Goal: Task Accomplishment & Management: Use online tool/utility

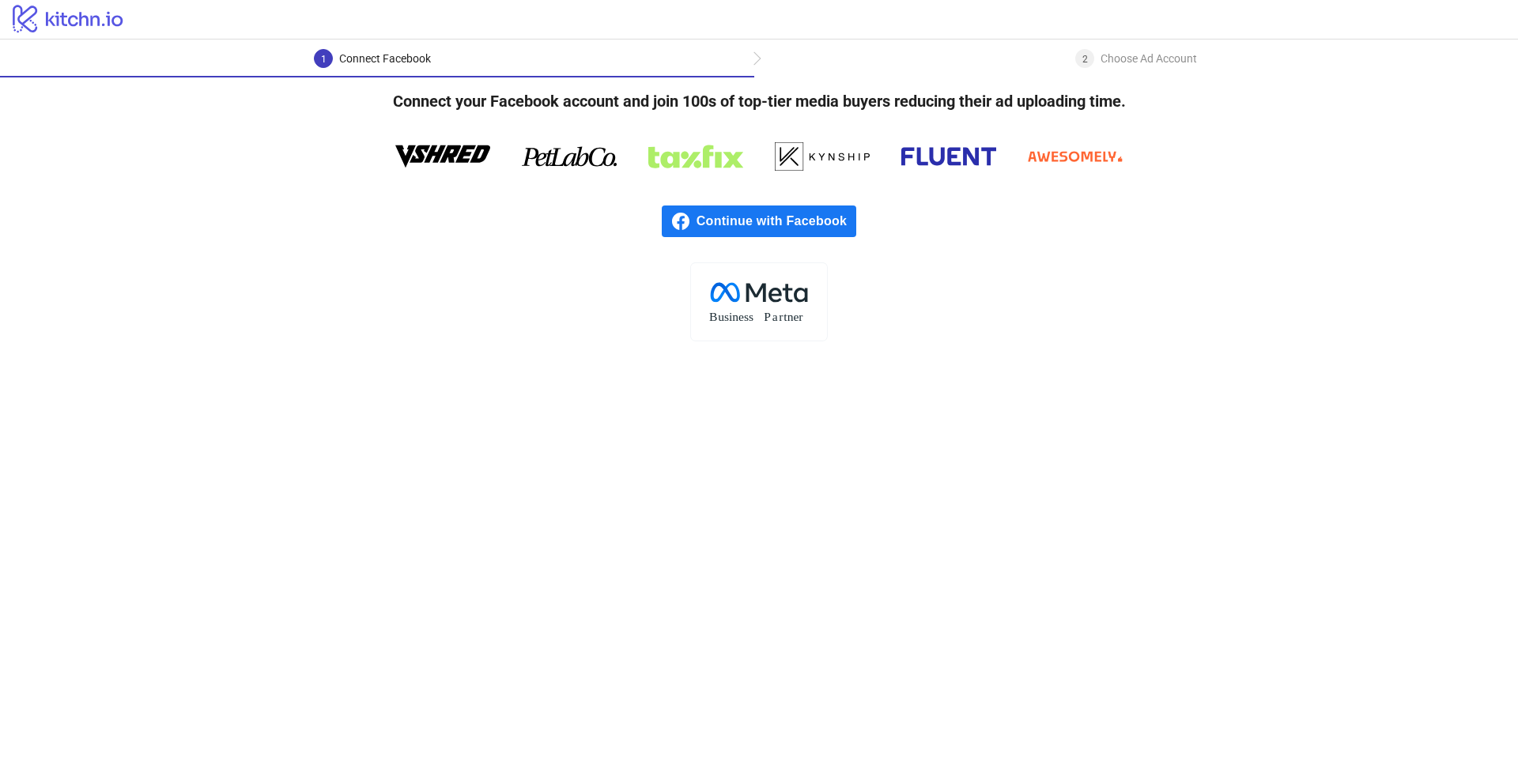
click at [766, 224] on span "Continue with Facebook" at bounding box center [776, 221] width 160 height 32
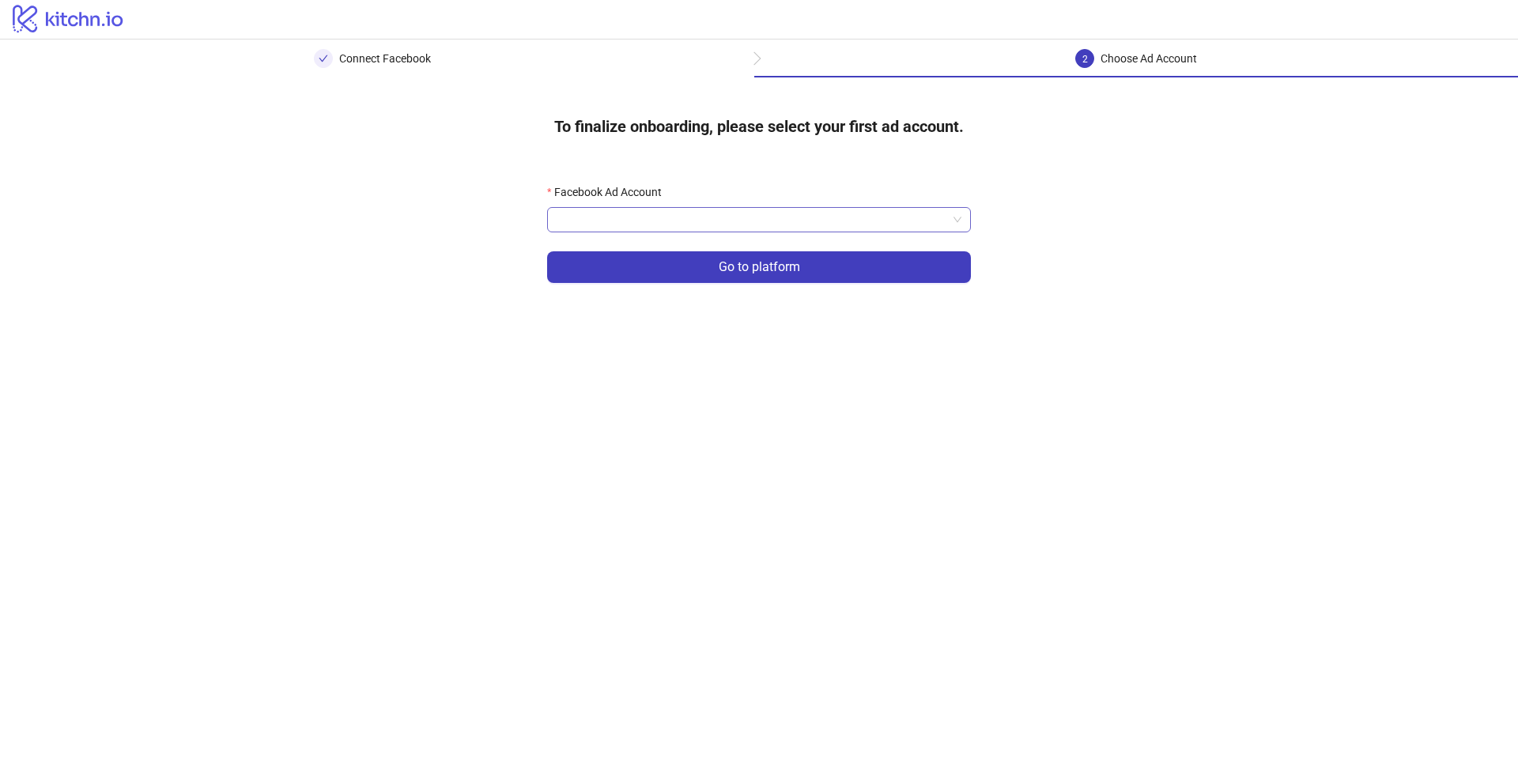
click at [700, 219] on input "Facebook Ad Account" at bounding box center [752, 219] width 390 height 23
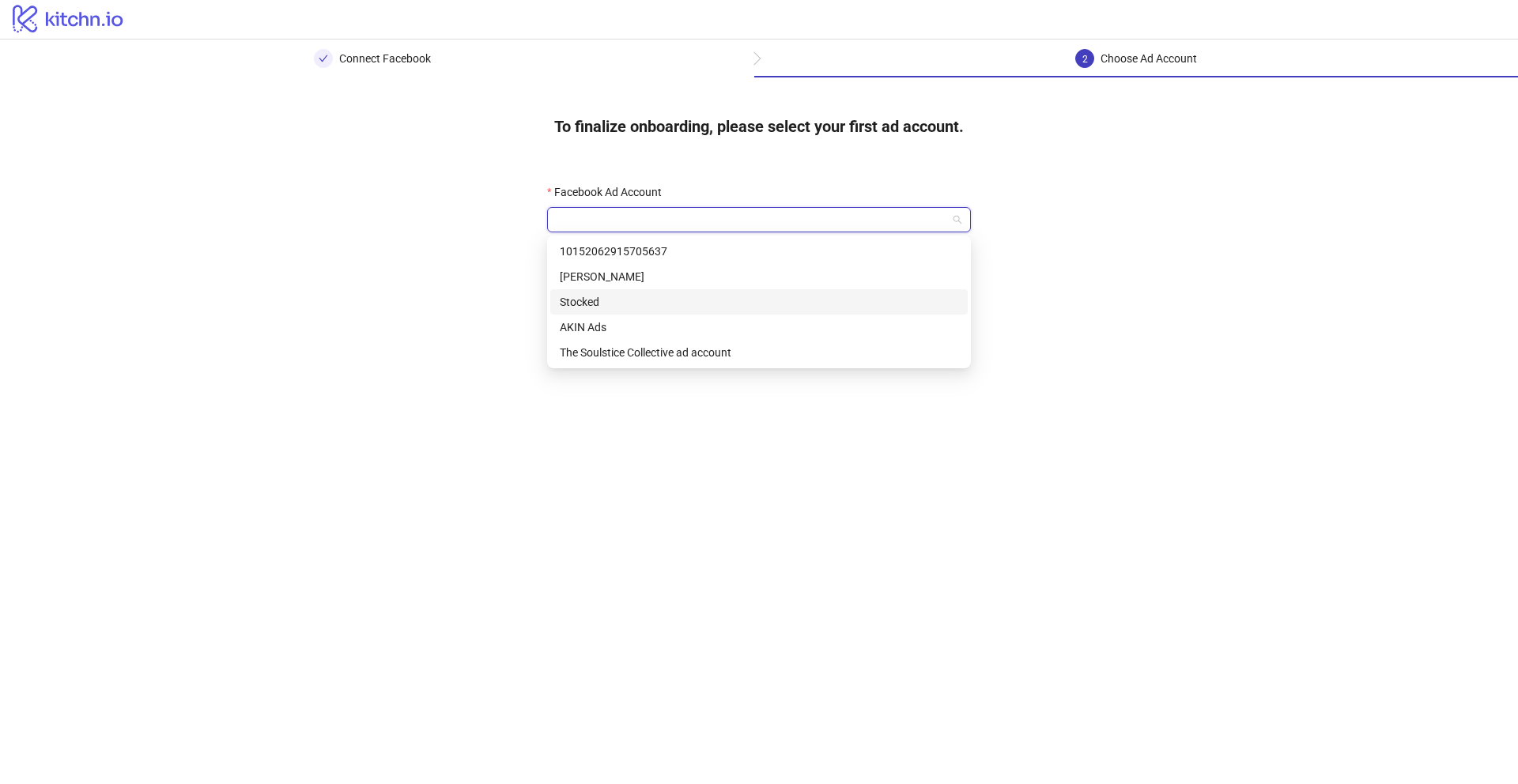
click at [582, 302] on div "Stocked" at bounding box center [759, 301] width 399 height 18
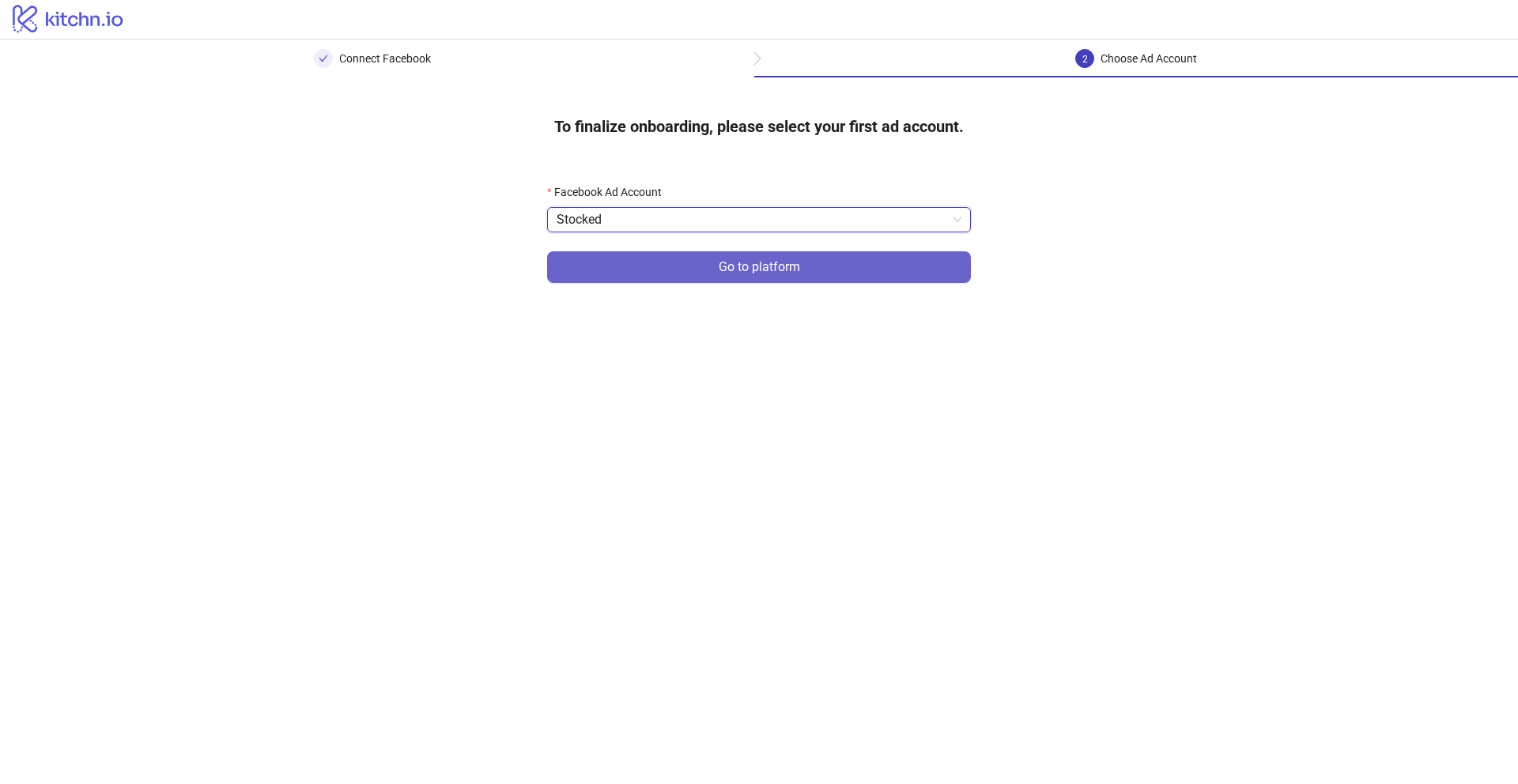
click at [733, 272] on span "Go to platform" at bounding box center [759, 267] width 81 height 14
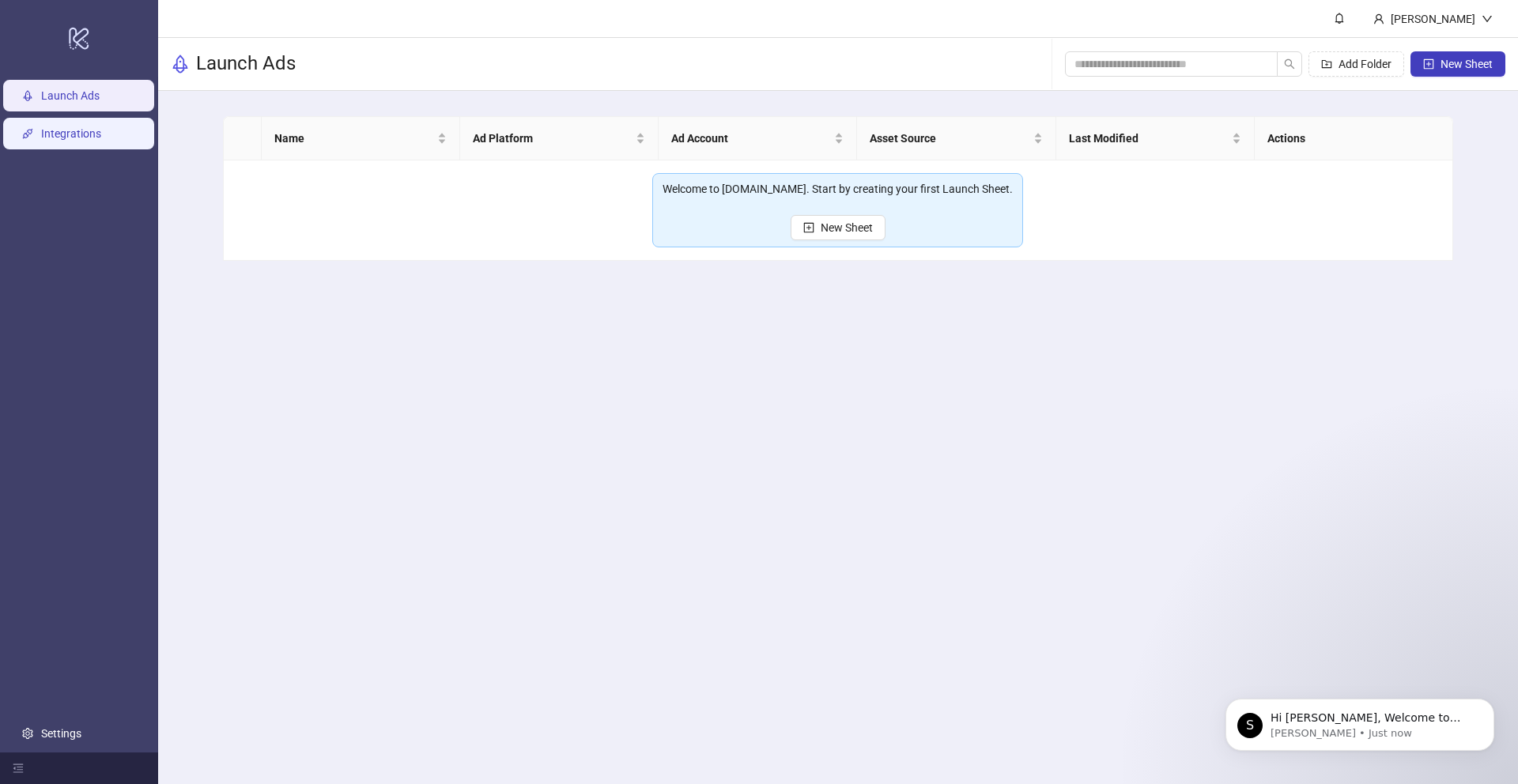
click at [82, 133] on link "Integrations" at bounding box center [71, 133] width 60 height 13
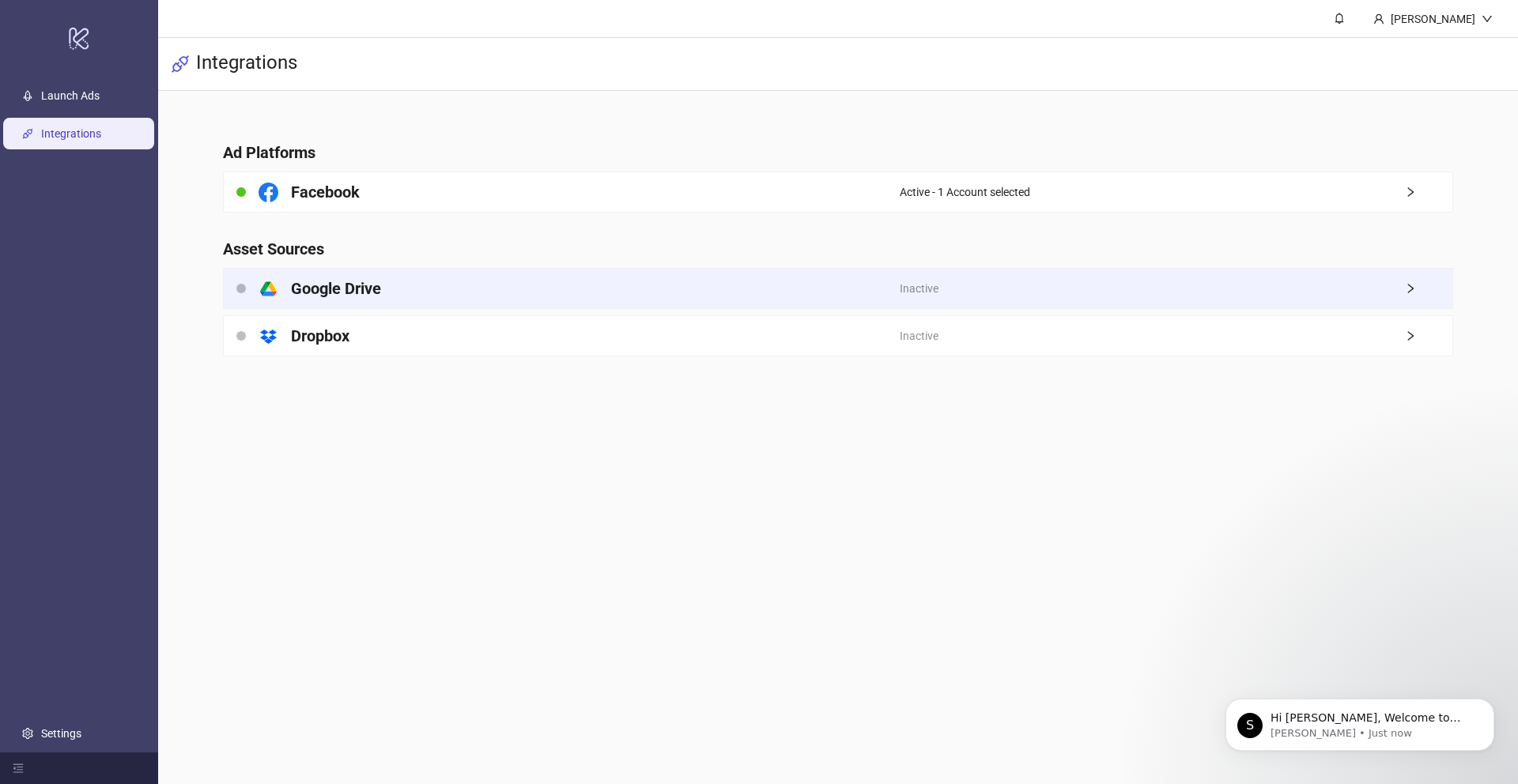
click at [1394, 282] on div "Inactive" at bounding box center [1176, 288] width 553 height 39
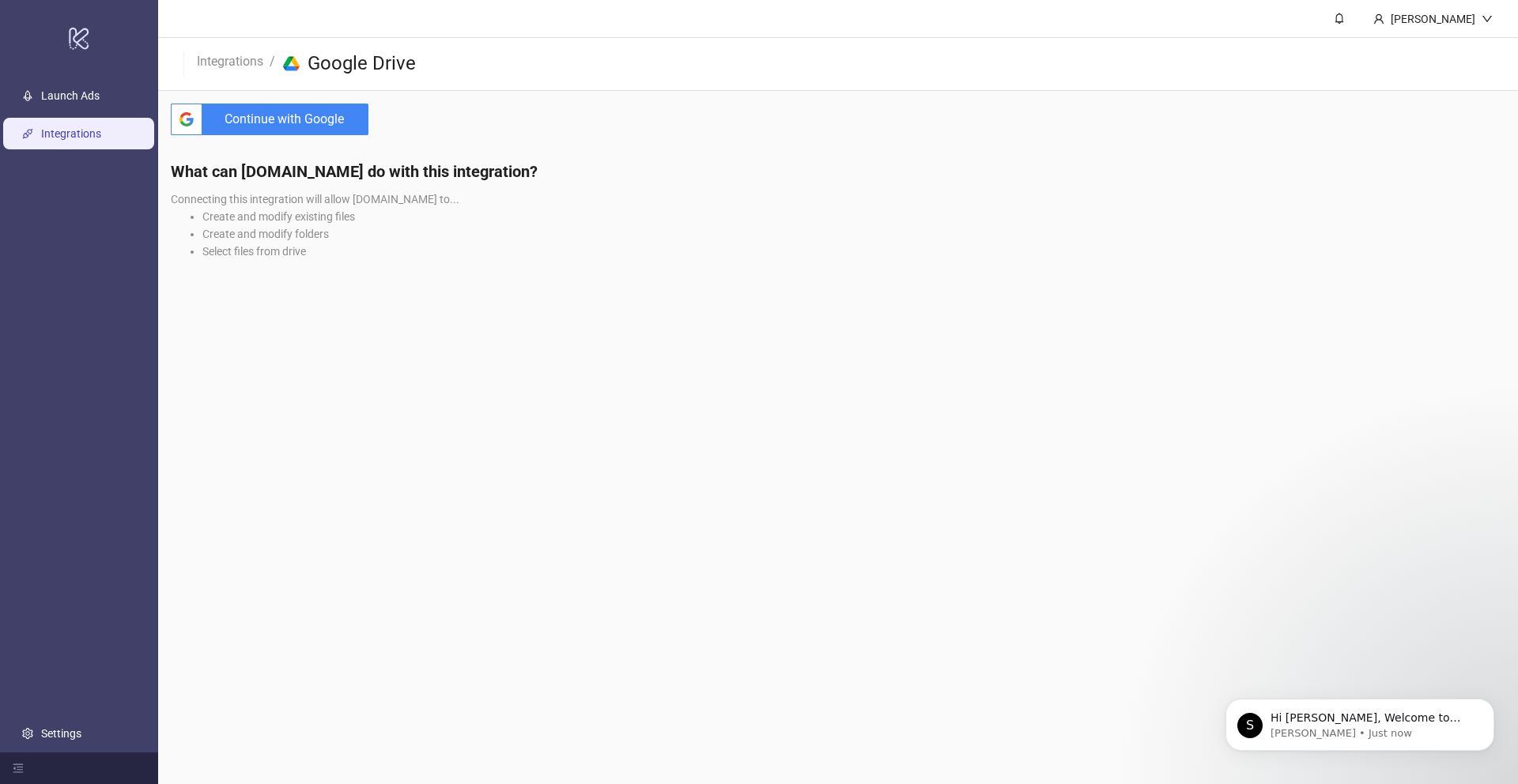
click at [268, 114] on span "Continue with Google" at bounding box center [288, 119] width 160 height 32
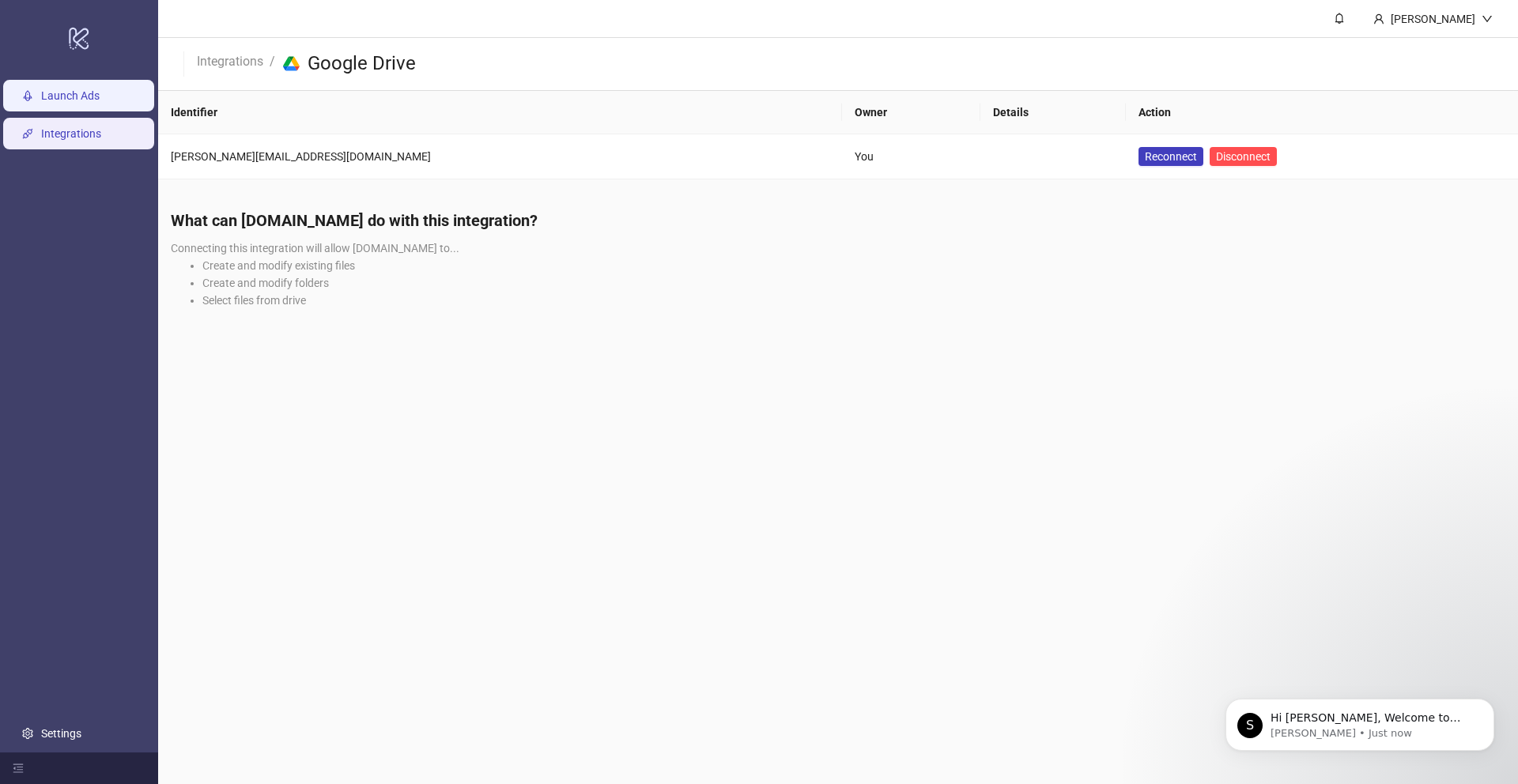
click at [89, 95] on link "Launch Ads" at bounding box center [70, 96] width 59 height 13
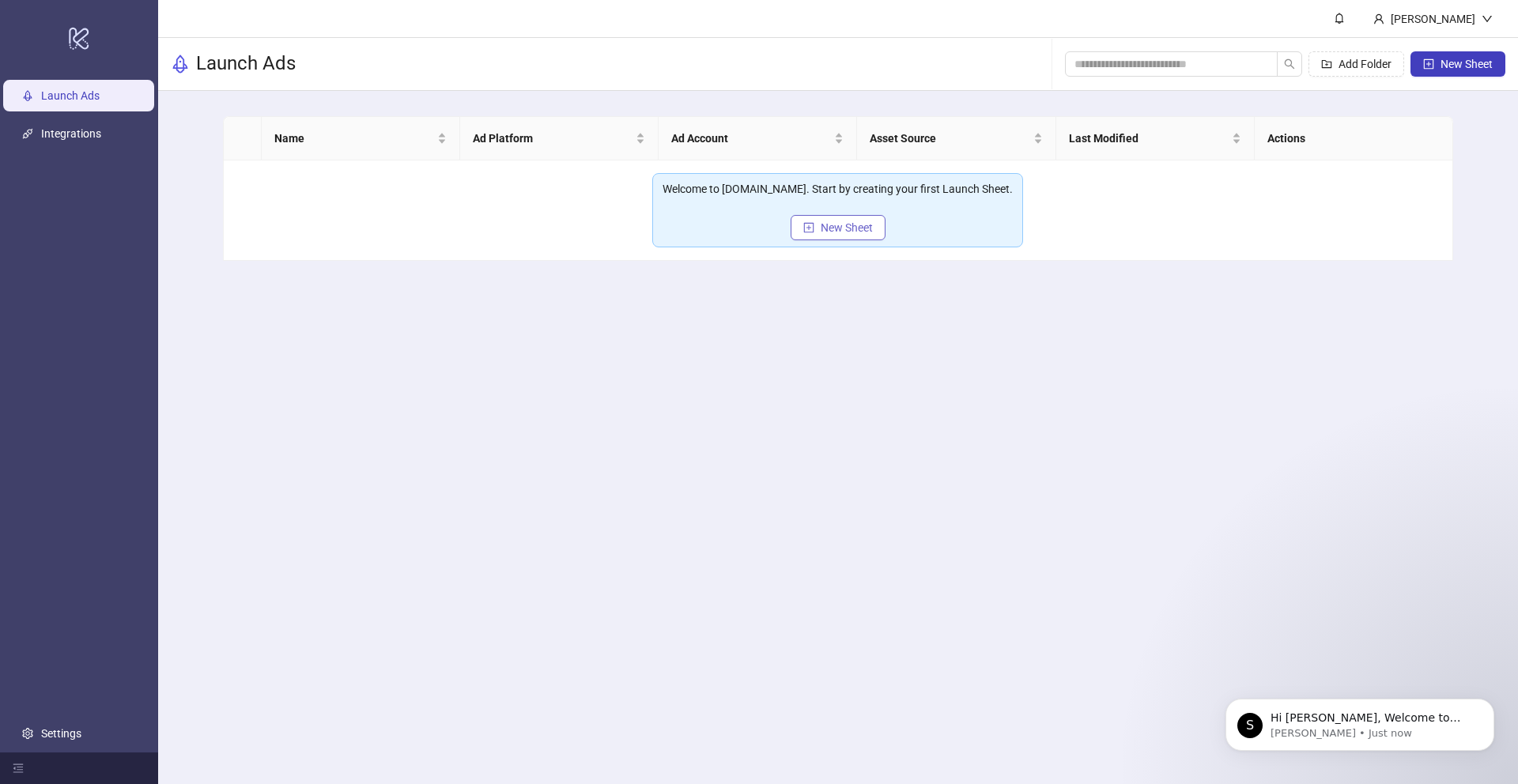
click at [839, 223] on span "New Sheet" at bounding box center [847, 228] width 52 height 13
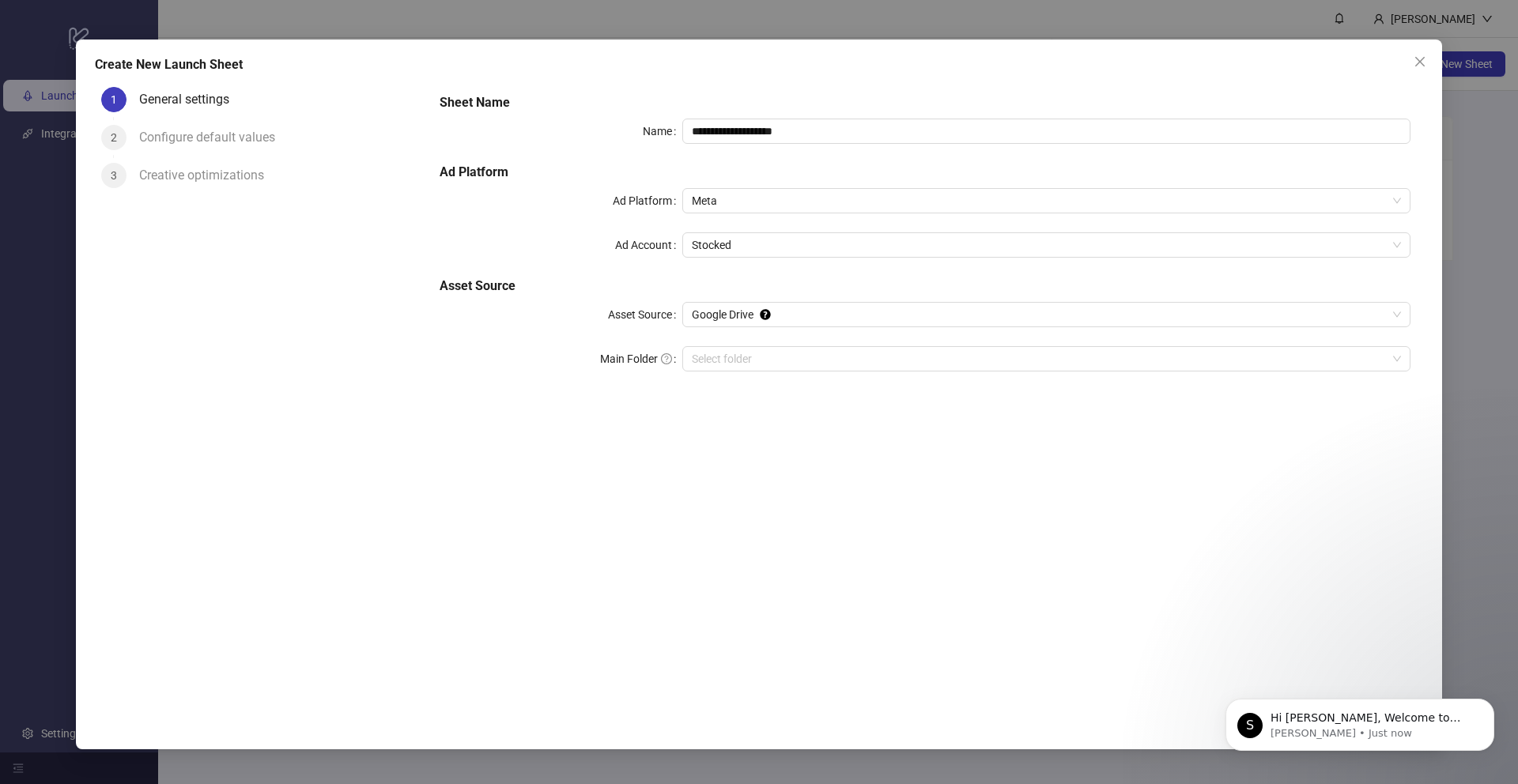
click at [209, 138] on div "Configure default values" at bounding box center [213, 137] width 148 height 25
click at [184, 137] on div "Configure default values" at bounding box center [213, 137] width 148 height 25
click at [1486, 702] on icon "Dismiss notification" at bounding box center [1490, 703] width 8 height 8
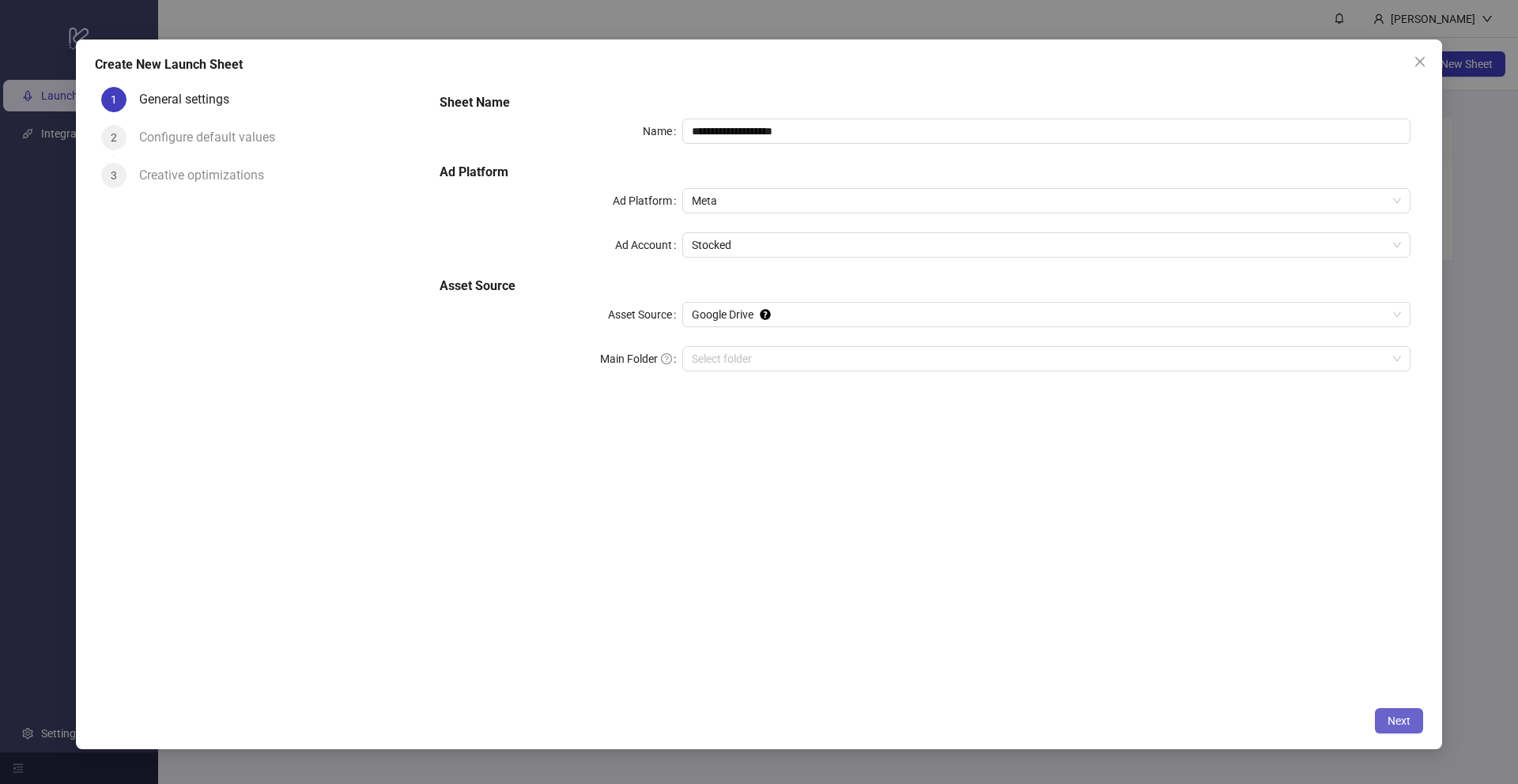
click at [1401, 726] on span "Next" at bounding box center [1399, 721] width 23 height 13
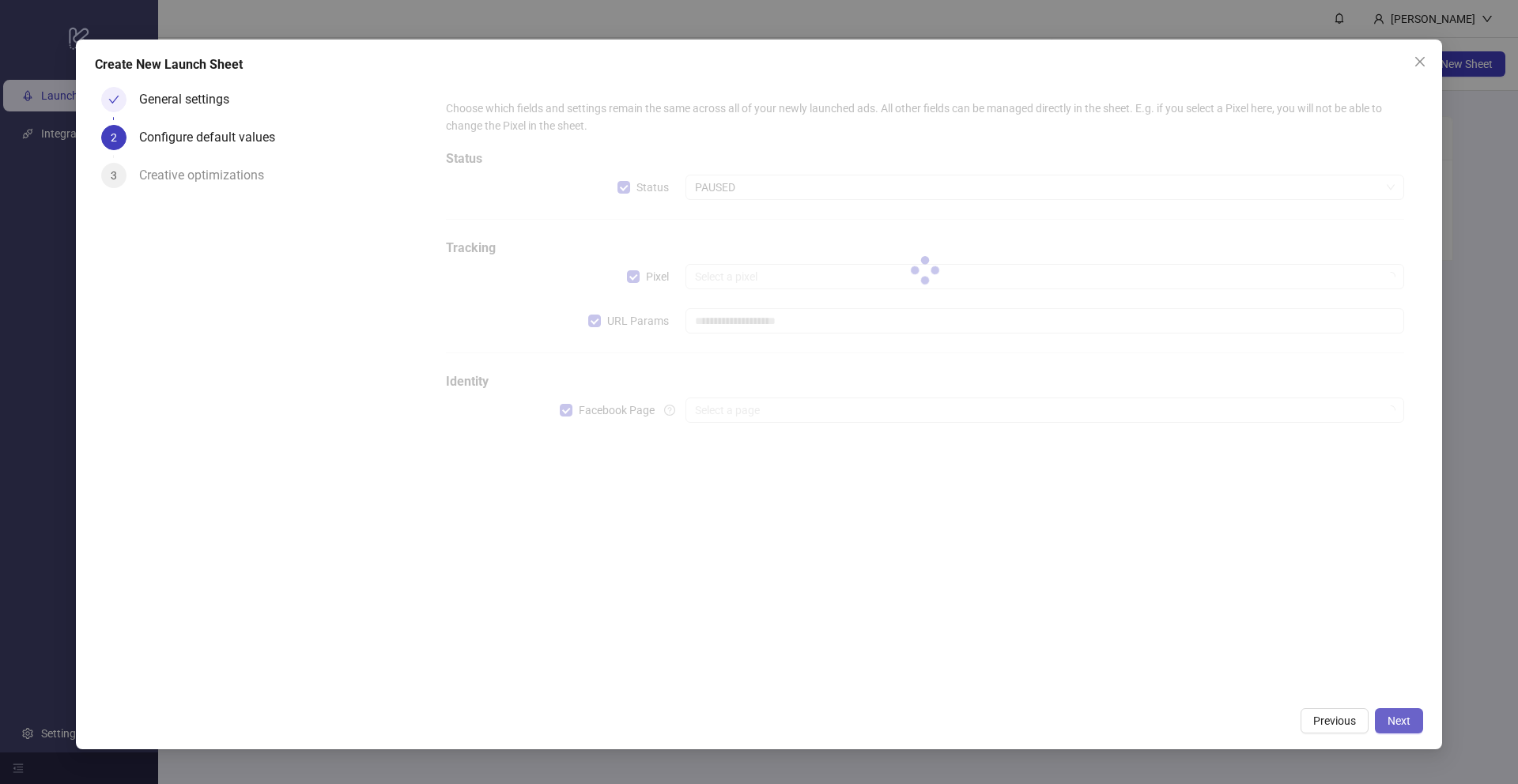
type input "**********"
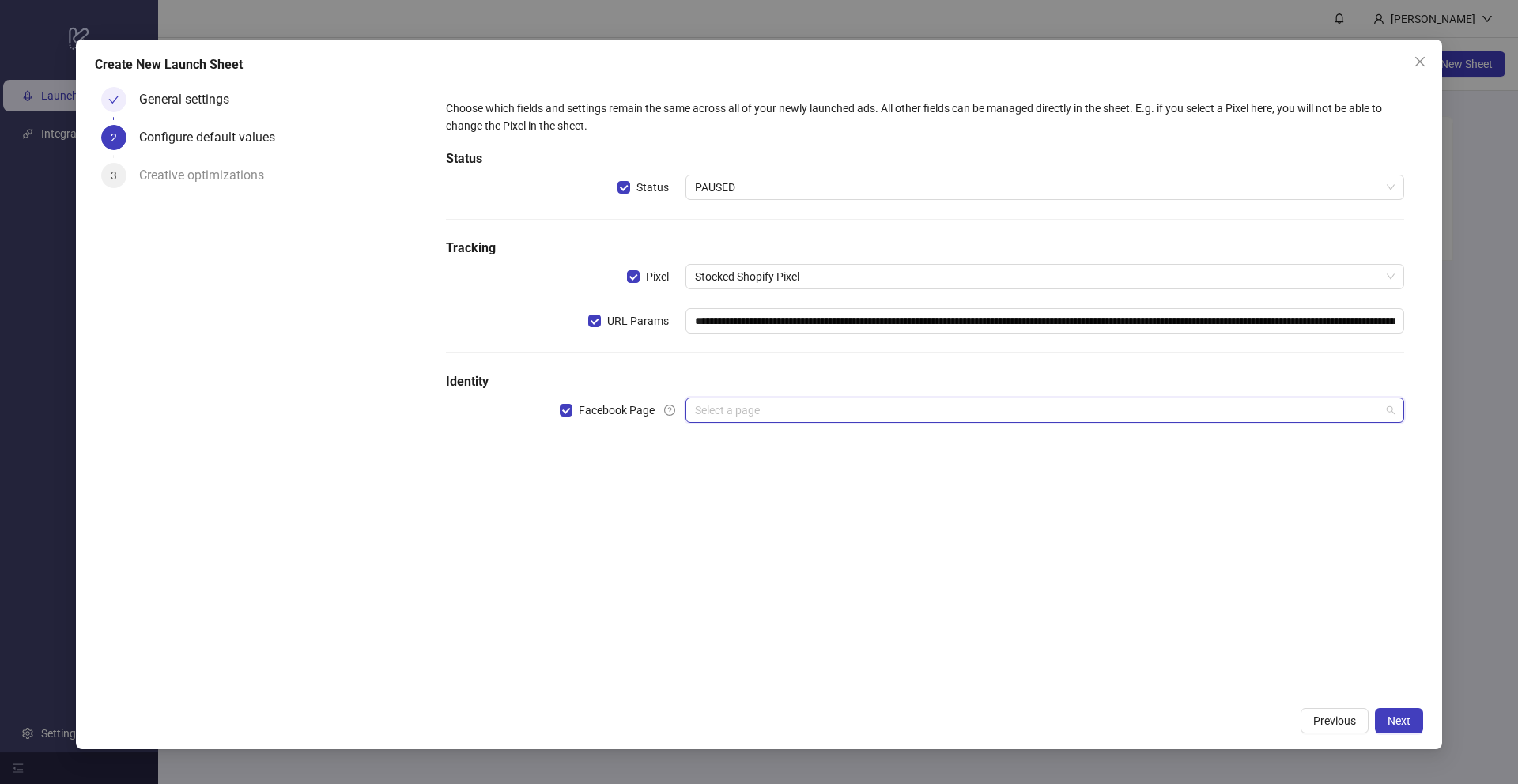
click at [870, 404] on input "search" at bounding box center [1038, 410] width 685 height 23
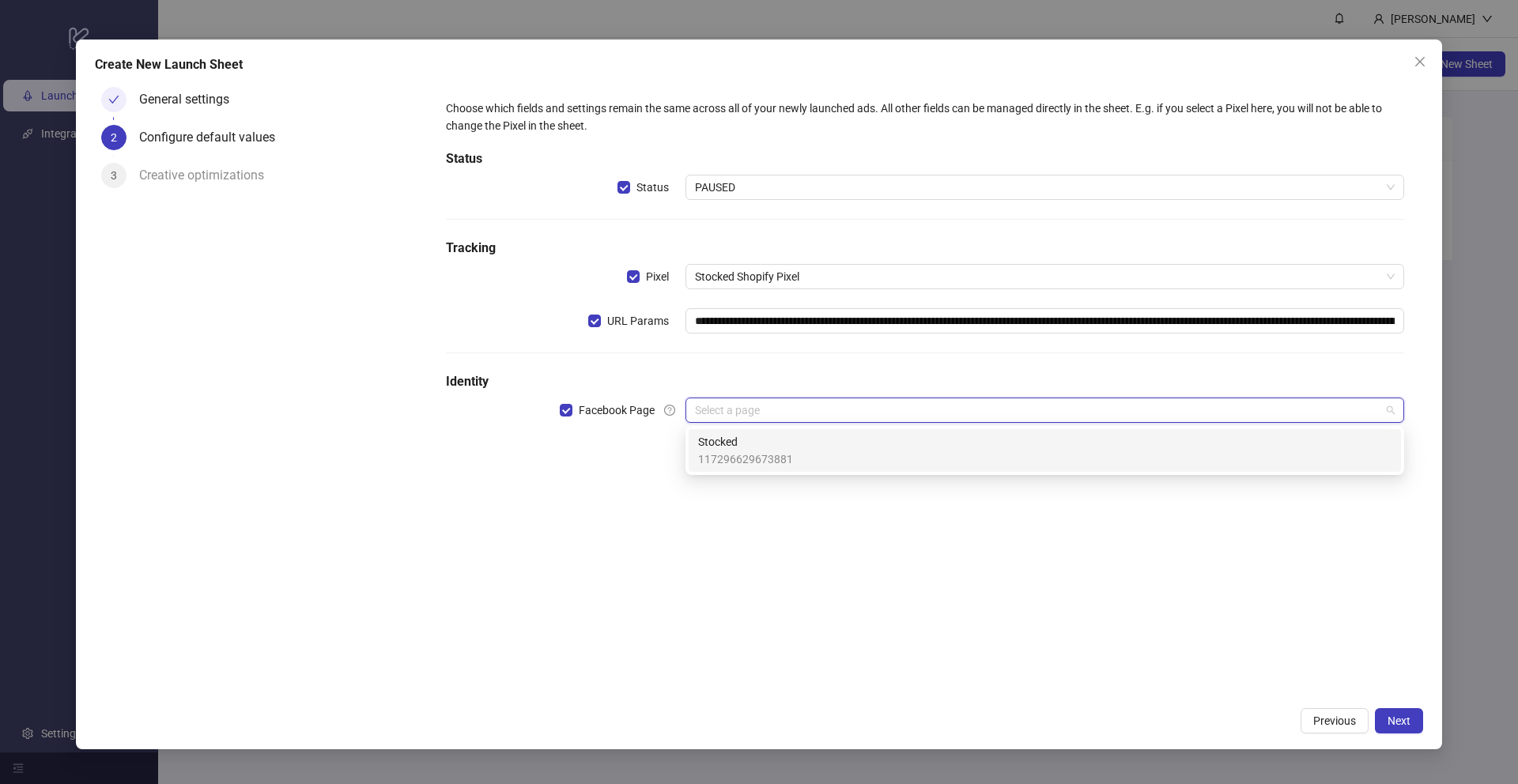
click at [782, 444] on span "Stocked" at bounding box center [746, 441] width 95 height 18
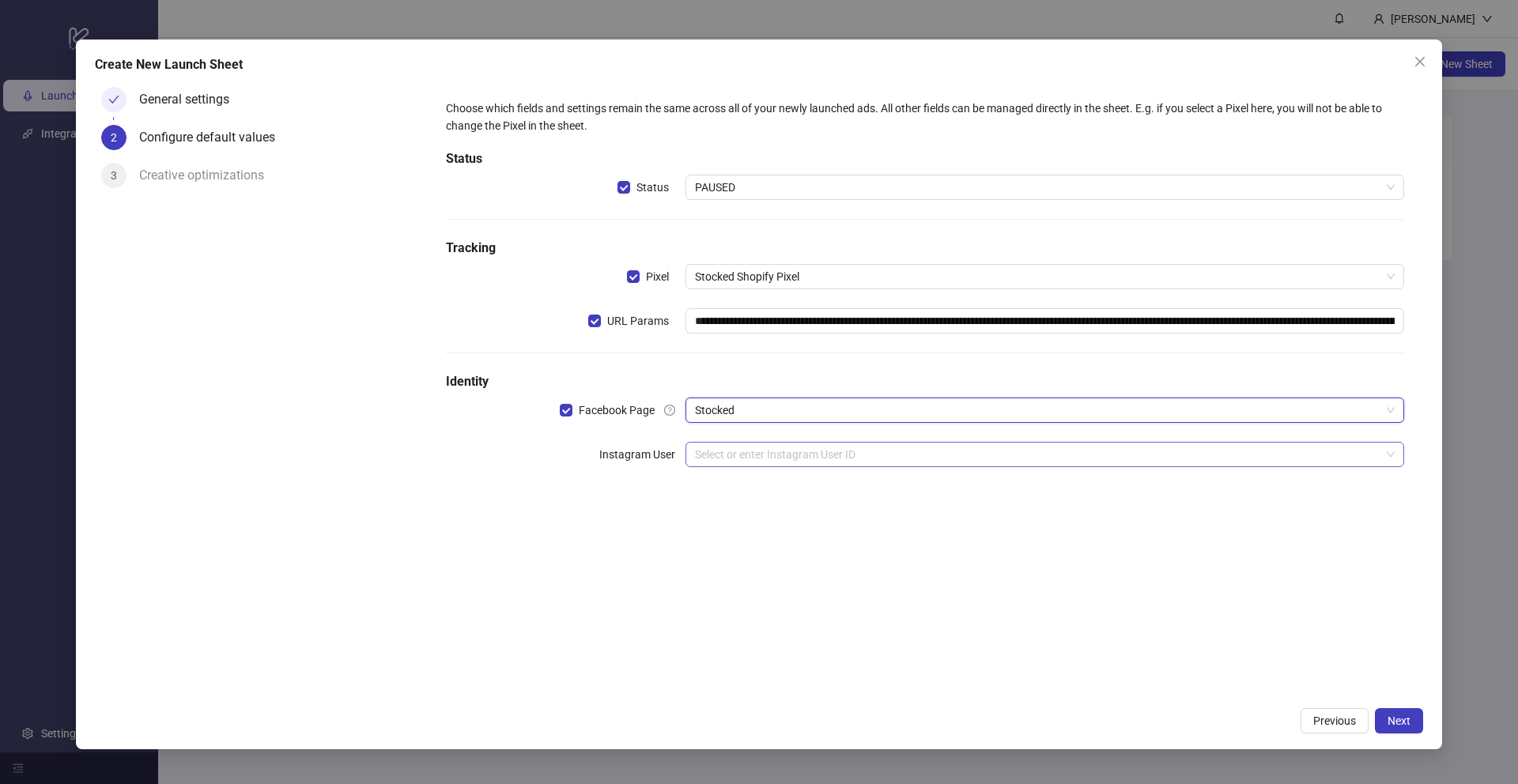
click at [792, 452] on input "search" at bounding box center [1038, 454] width 685 height 23
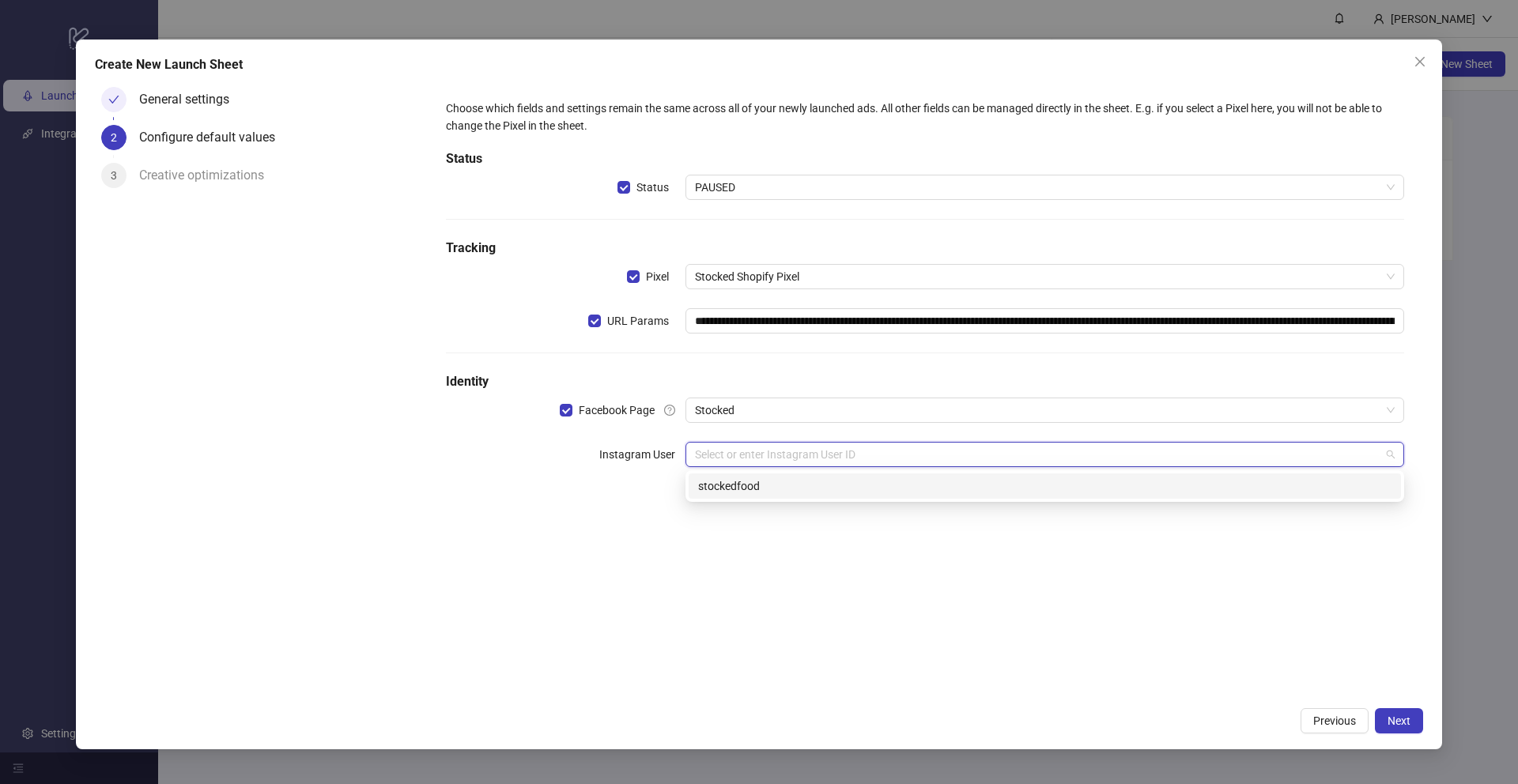
click at [763, 494] on div "stockedfood" at bounding box center [1045, 486] width 694 height 18
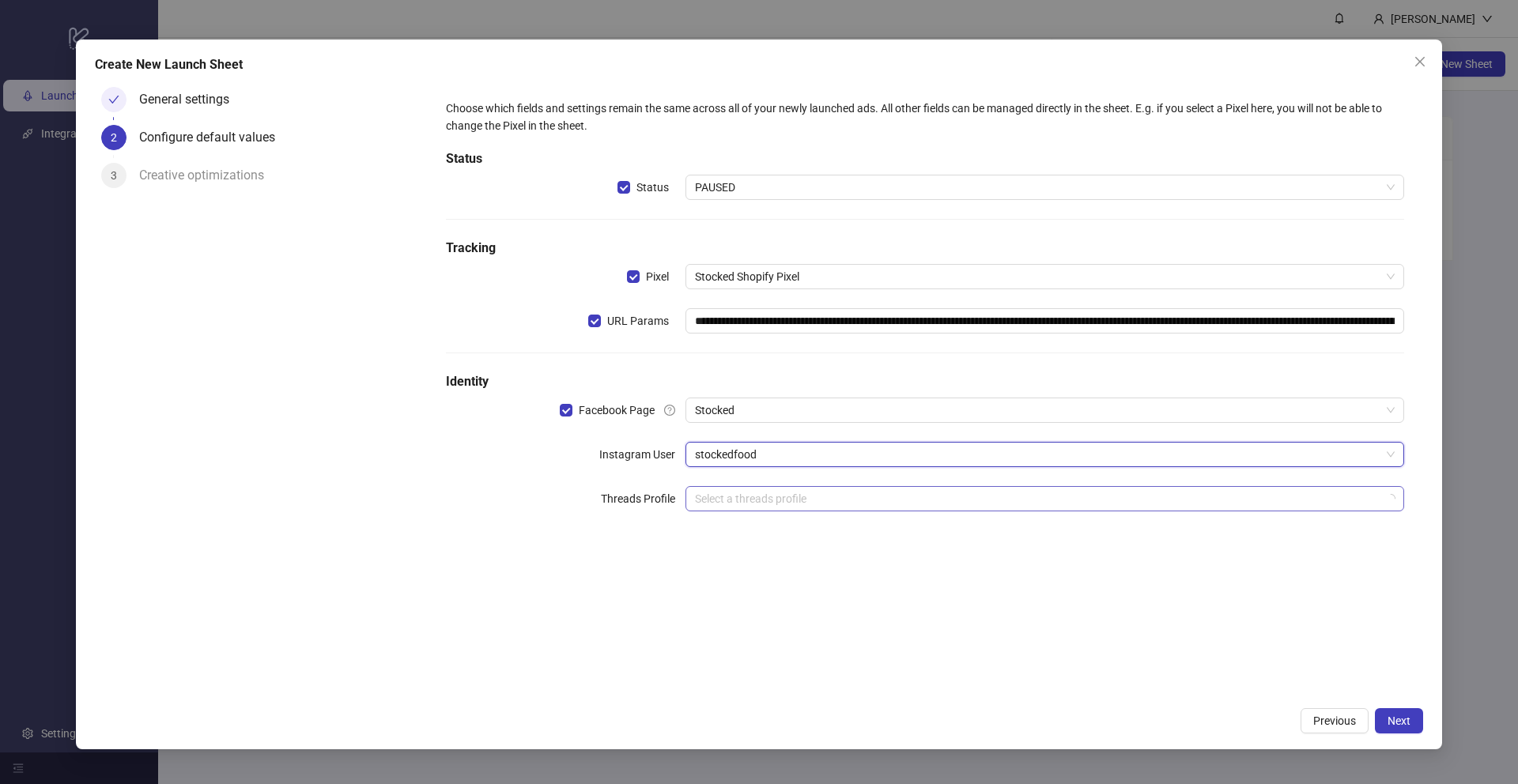
click at [765, 492] on input "search" at bounding box center [1038, 498] width 685 height 23
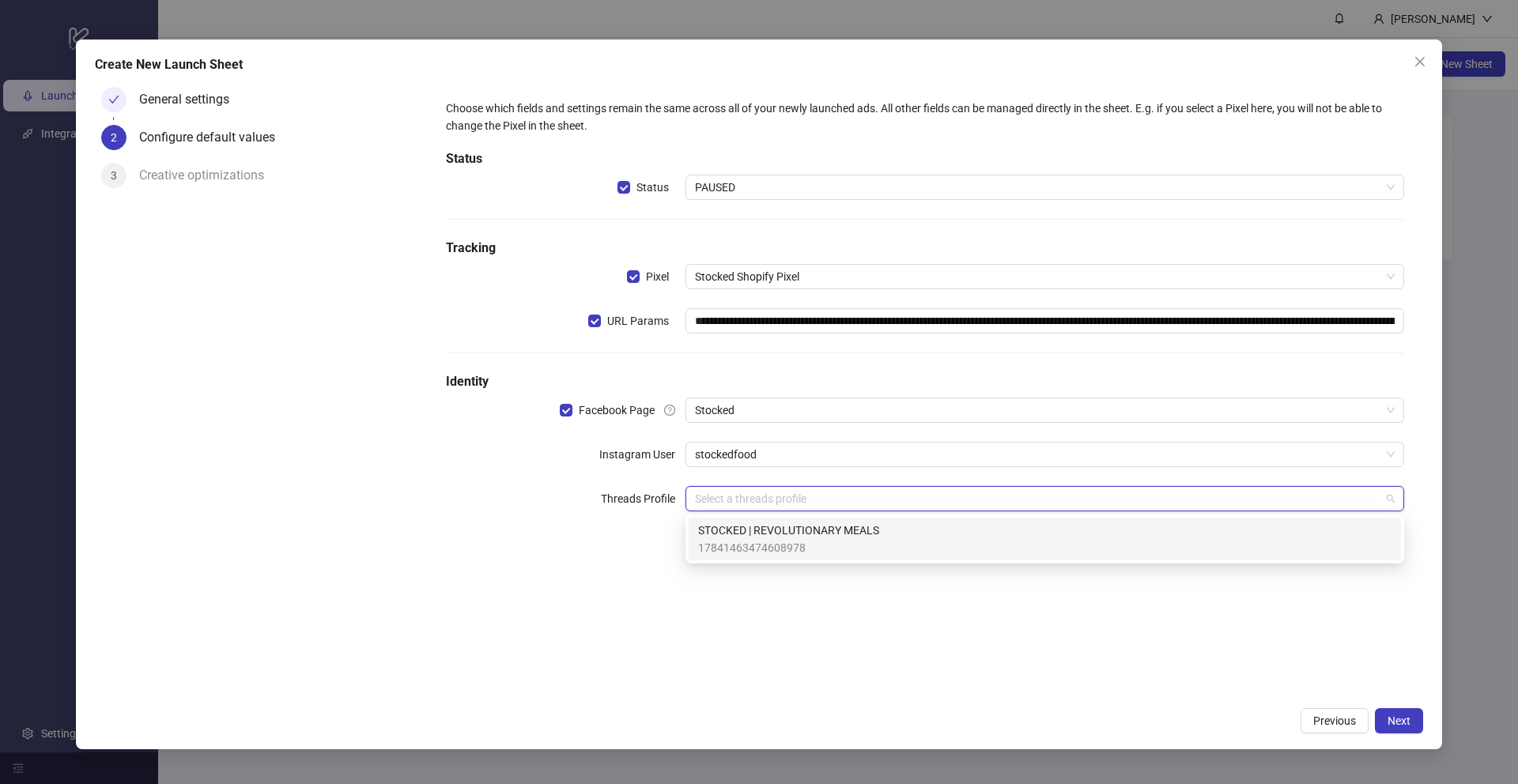
click at [716, 542] on span "17841463474608978" at bounding box center [789, 548] width 181 height 18
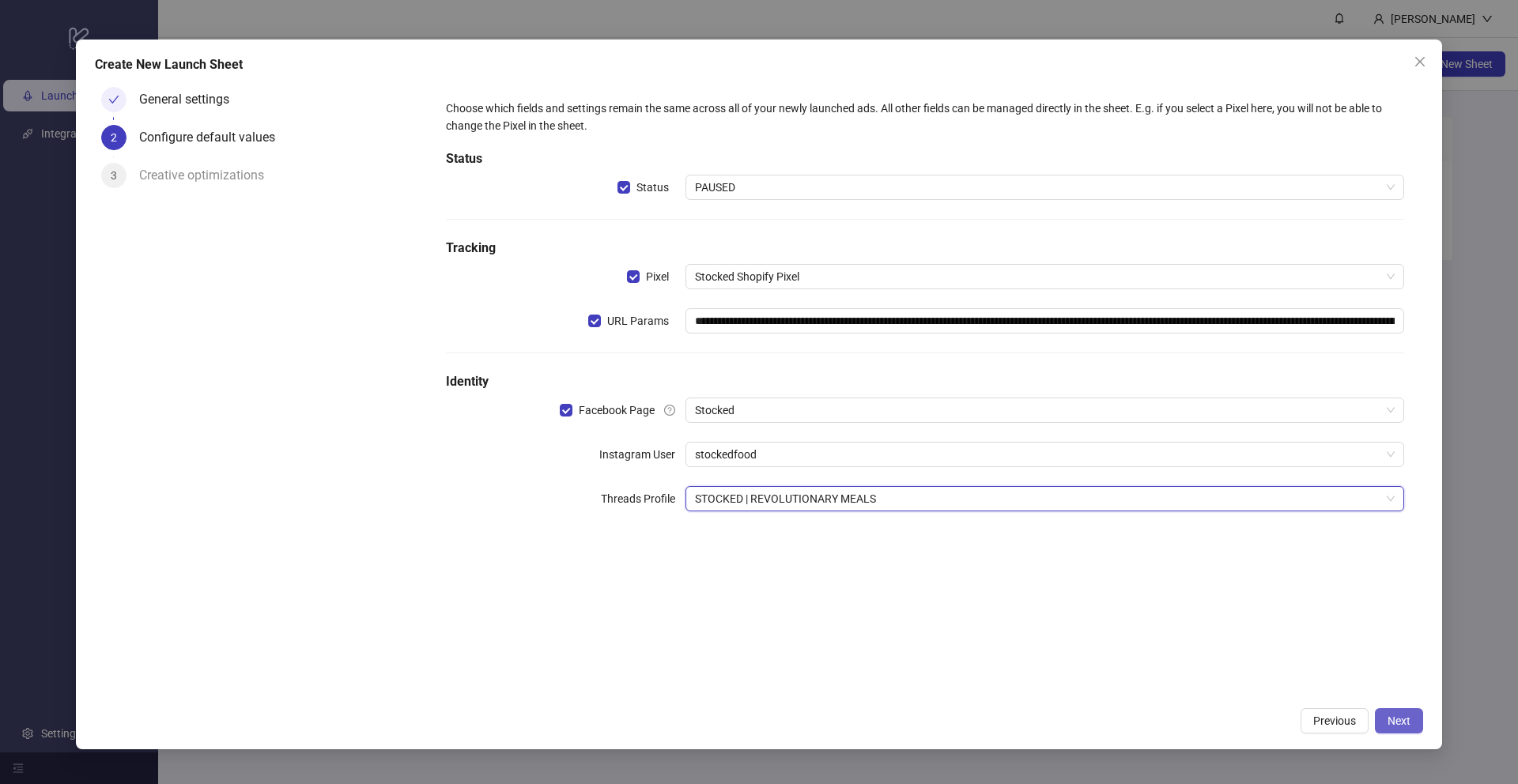
click at [1384, 713] on button "Next" at bounding box center [1399, 721] width 49 height 25
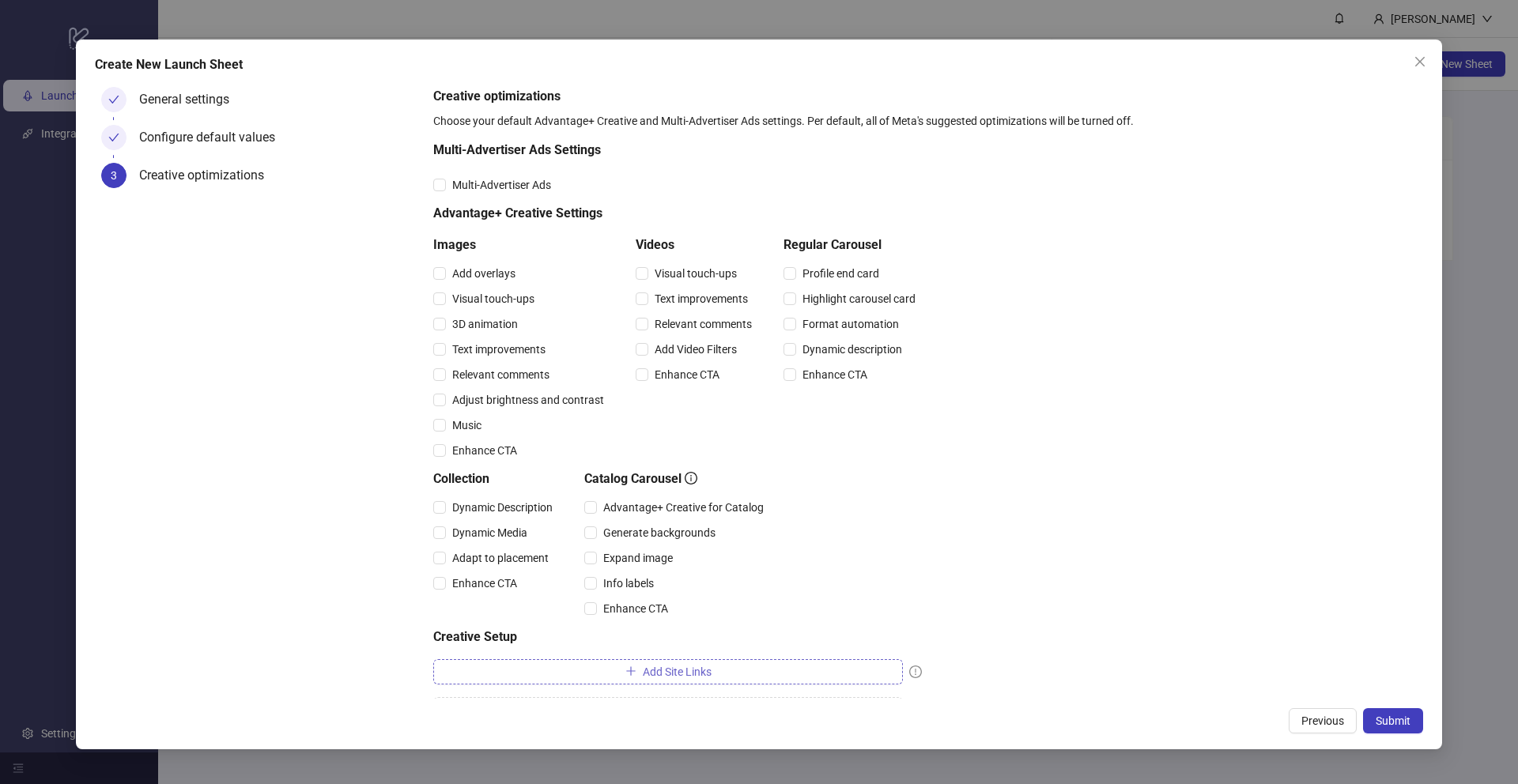
scroll to position [35, 0]
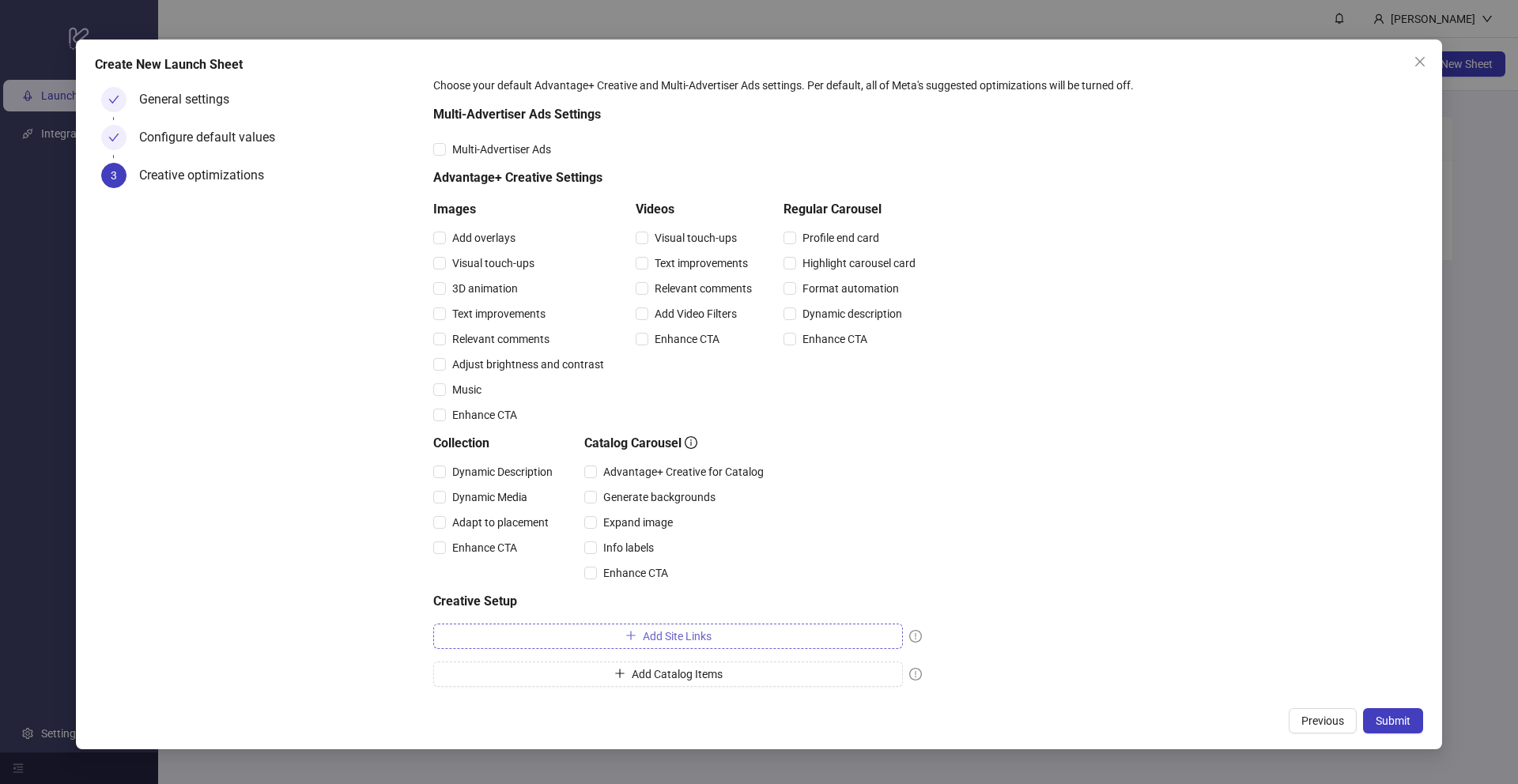
click at [664, 637] on span "Add Site Links" at bounding box center [678, 637] width 69 height 13
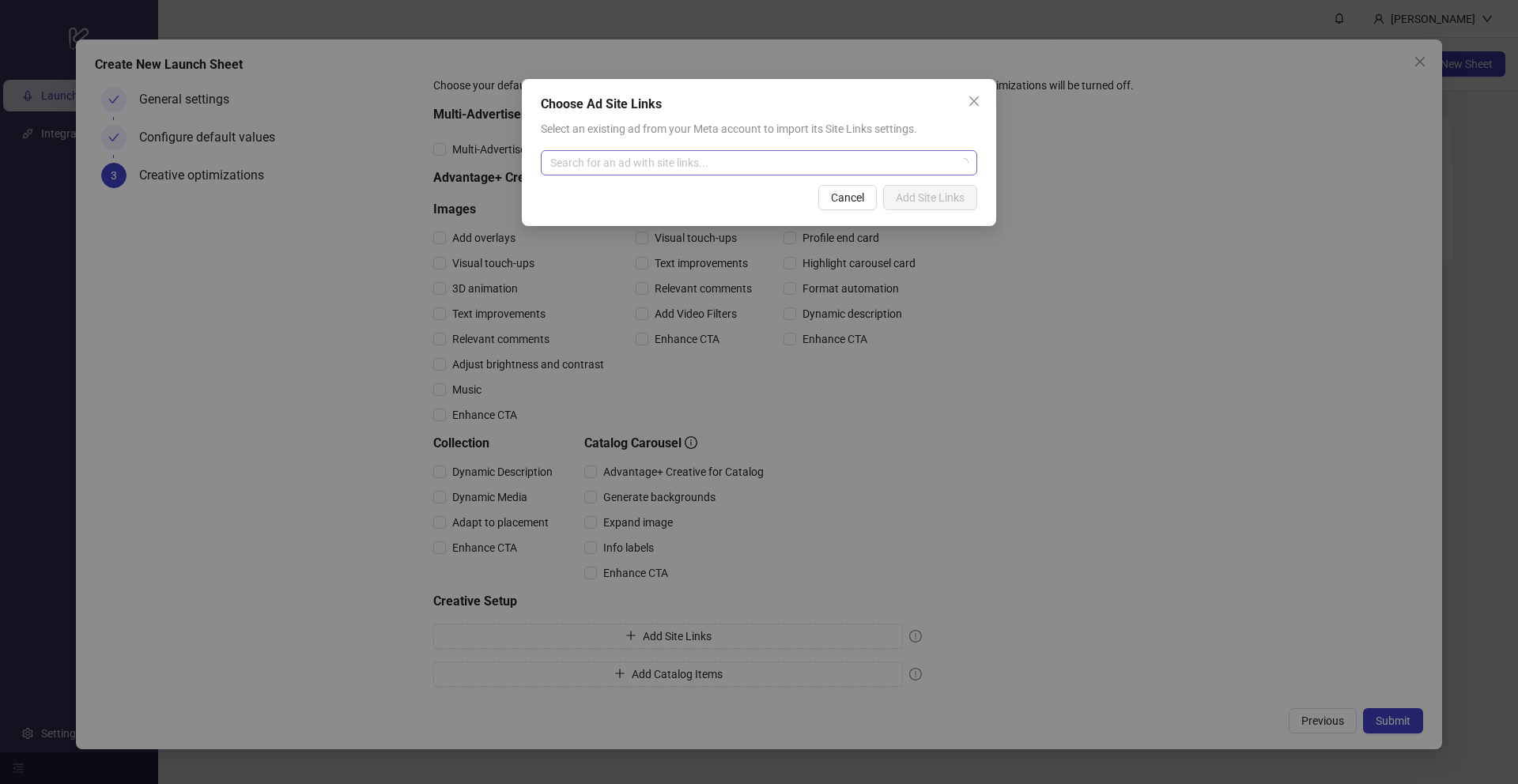
click at [694, 164] on input "search" at bounding box center [752, 162] width 403 height 23
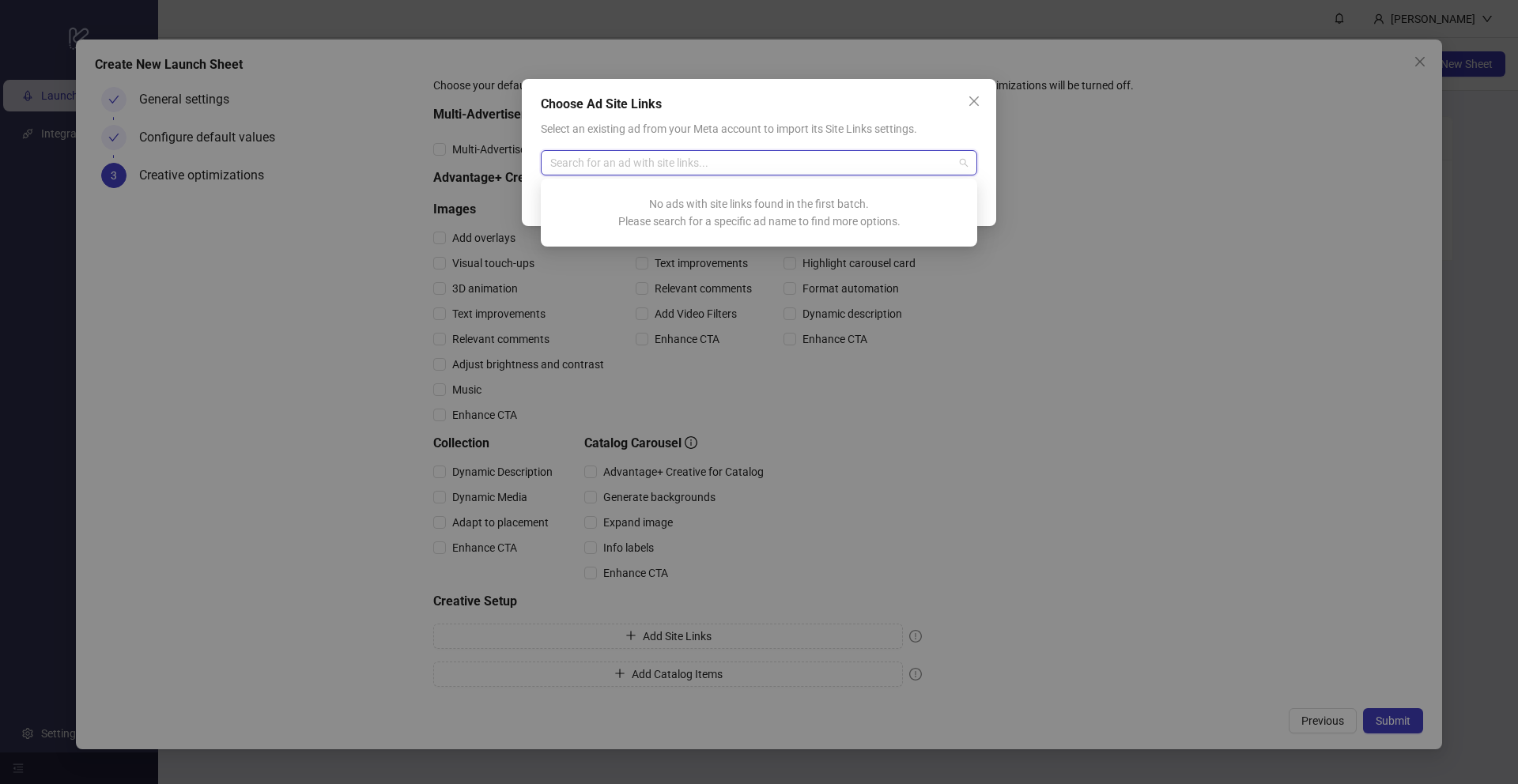
click at [839, 160] on input "search" at bounding box center [752, 162] width 403 height 23
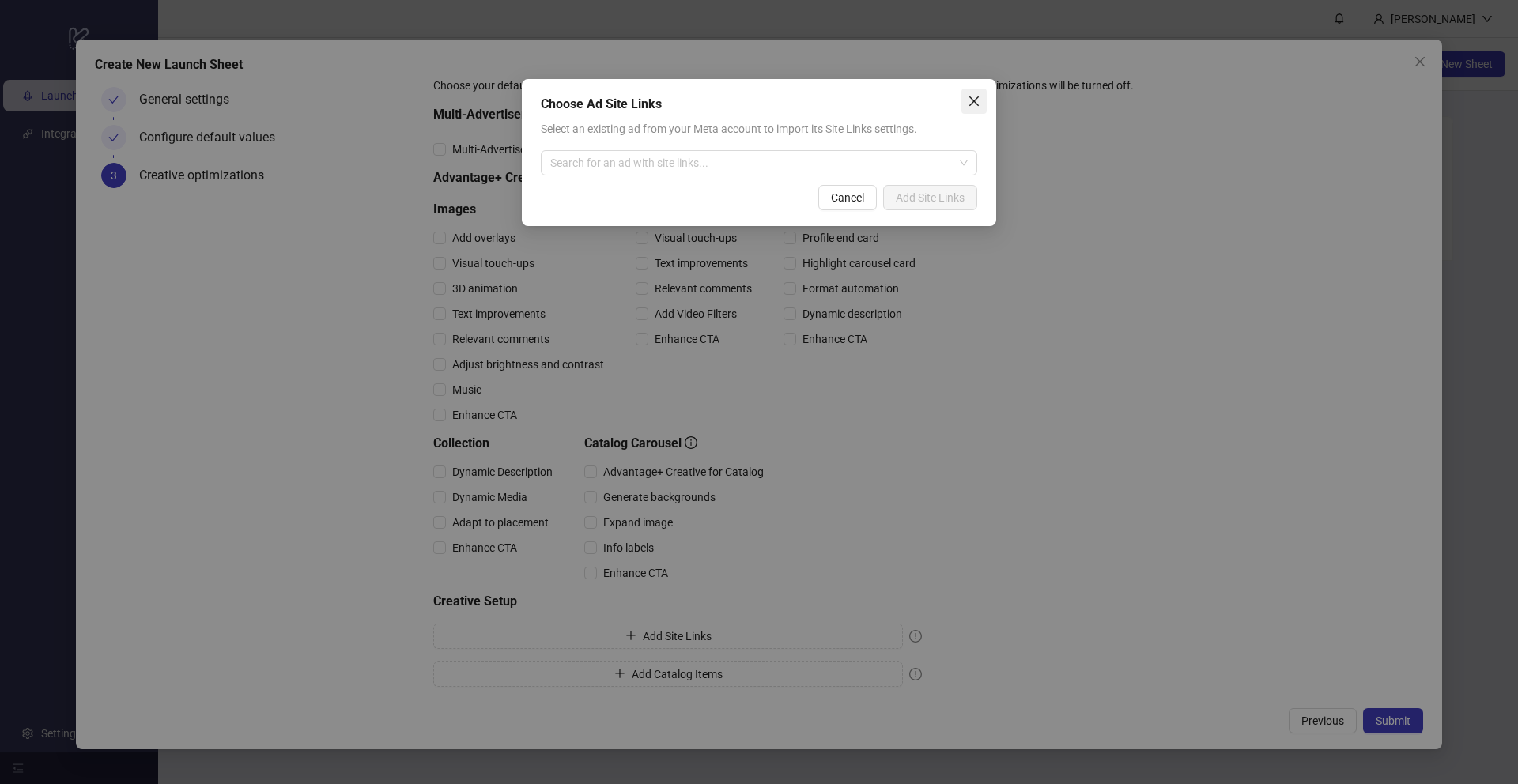
click at [976, 104] on icon "close" at bounding box center [974, 101] width 9 height 9
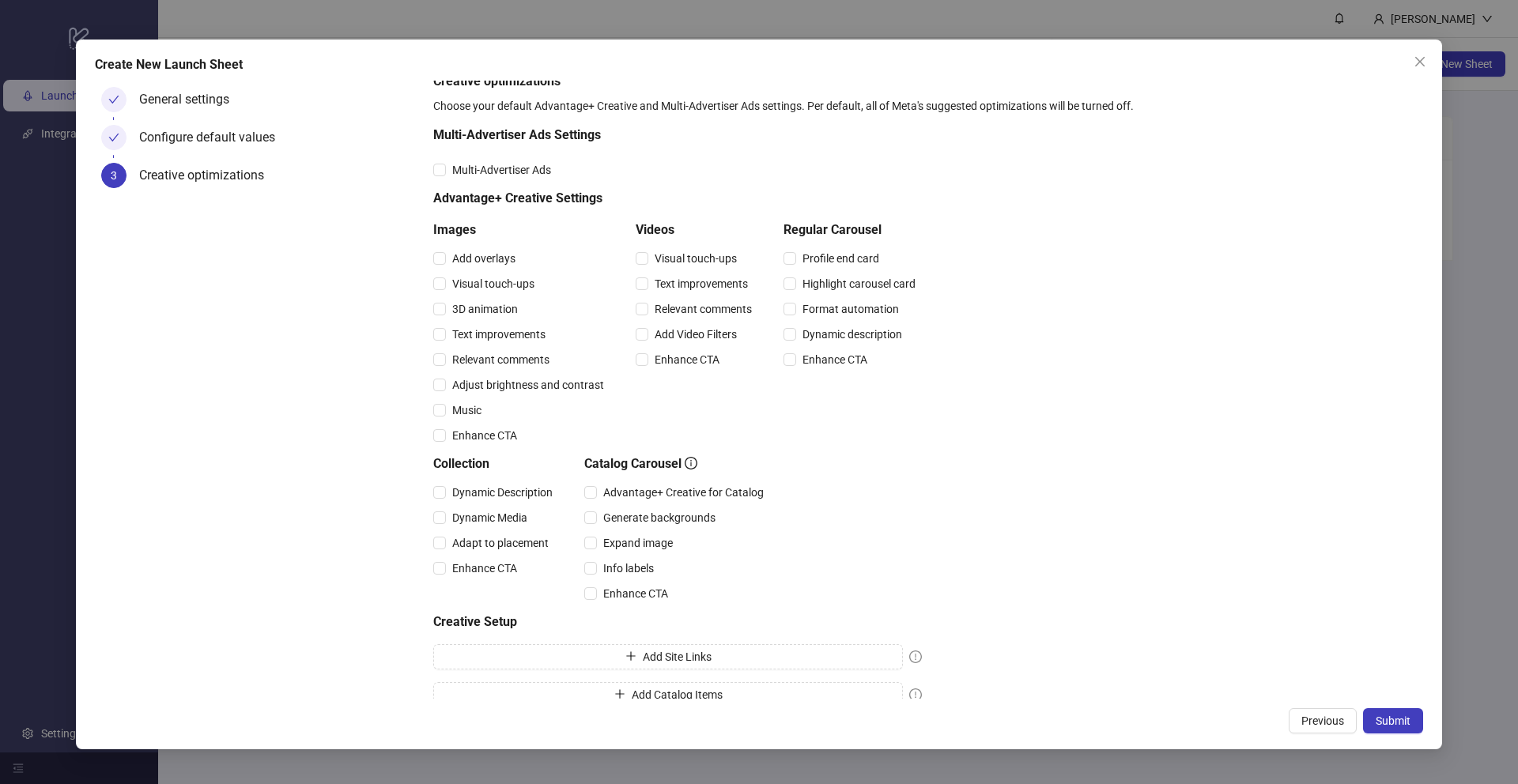
scroll to position [0, 0]
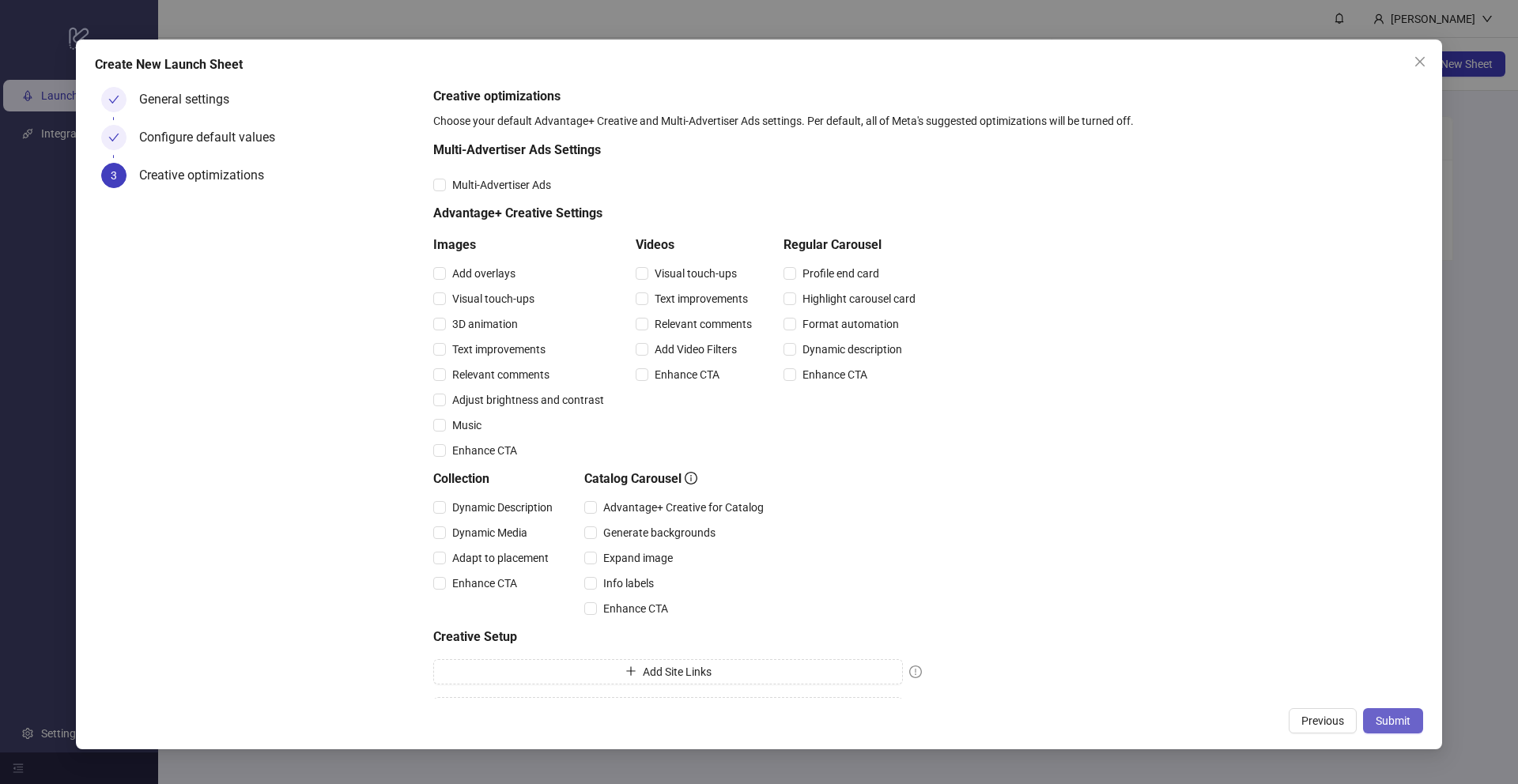
click at [1391, 716] on span "Submit" at bounding box center [1393, 721] width 35 height 13
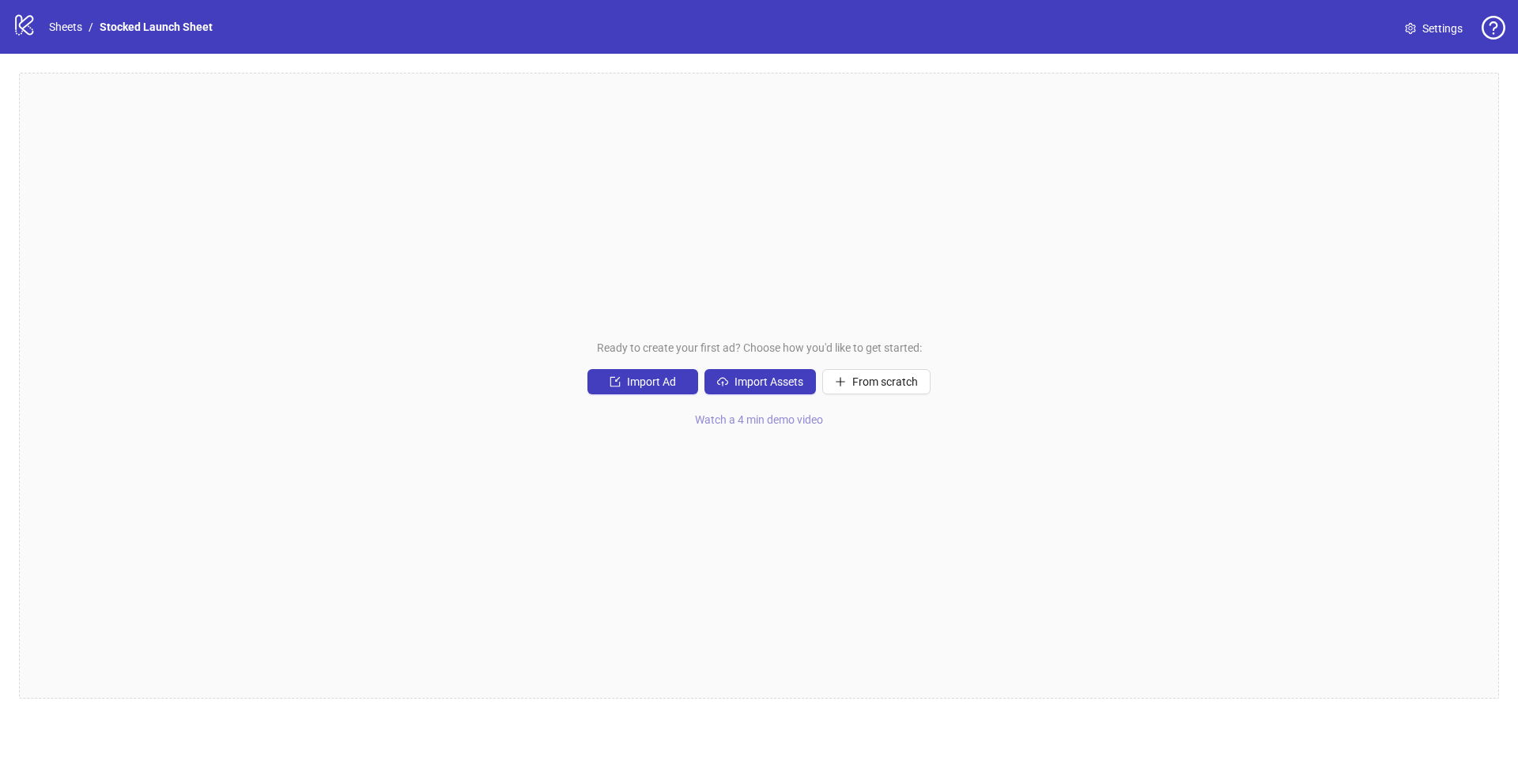
click at [773, 420] on span "Watch a 4 min demo video" at bounding box center [759, 420] width 128 height 13
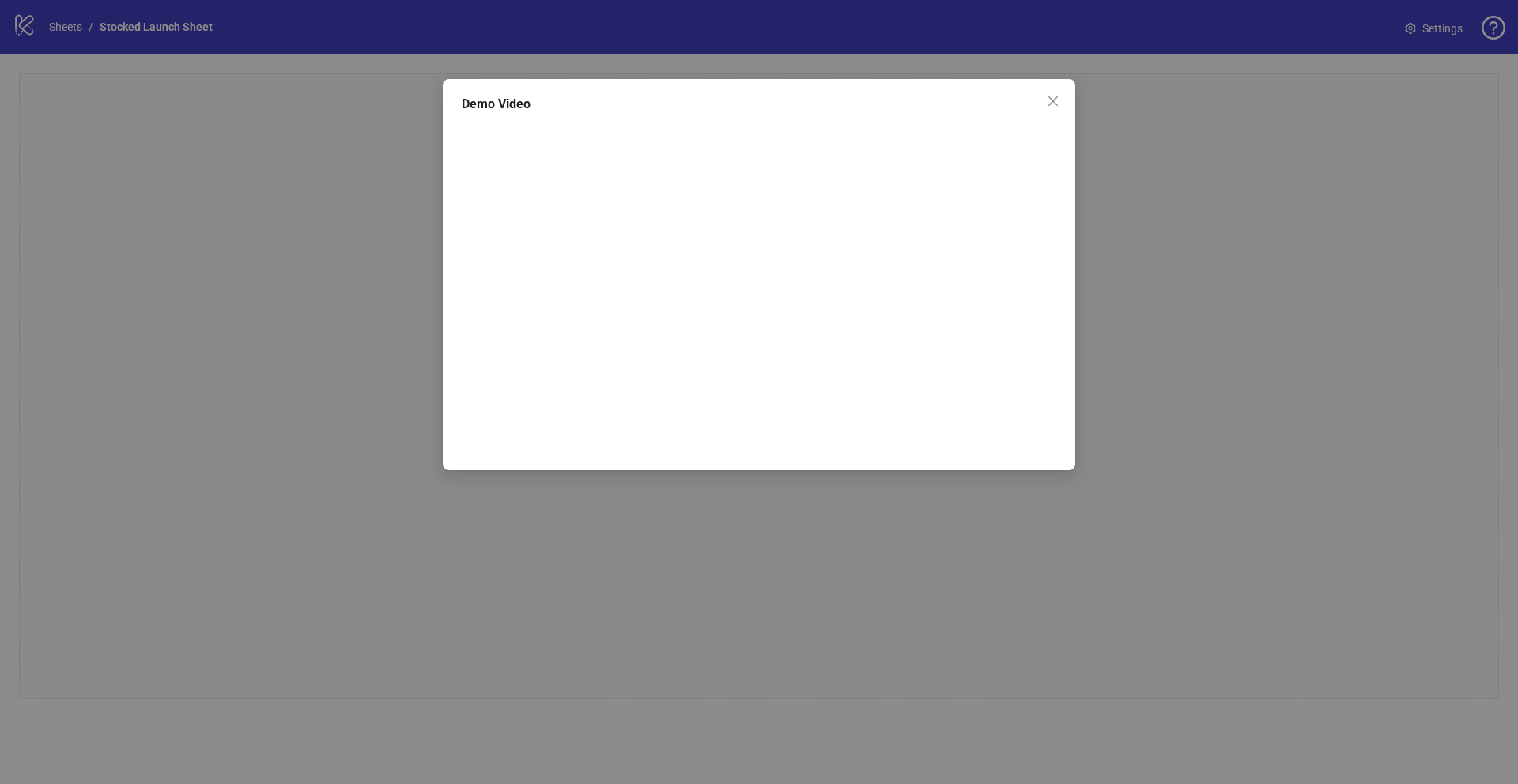
drag, startPoint x: 1056, startPoint y: 101, endPoint x: 1019, endPoint y: 258, distance: 161.3
click at [1056, 101] on icon "close" at bounding box center [1053, 102] width 13 height 13
